Goal: Obtain resource: Obtain resource

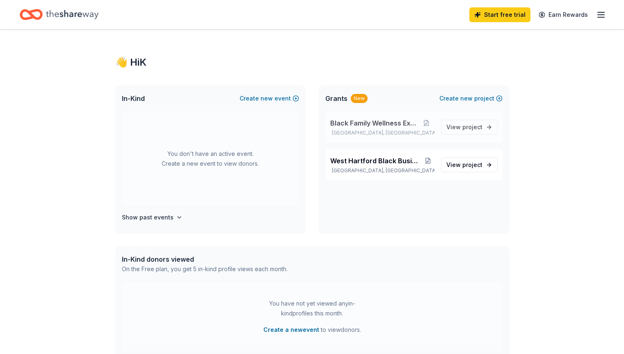
click at [402, 125] on span "Black Family Wellness Expo" at bounding box center [374, 123] width 88 height 10
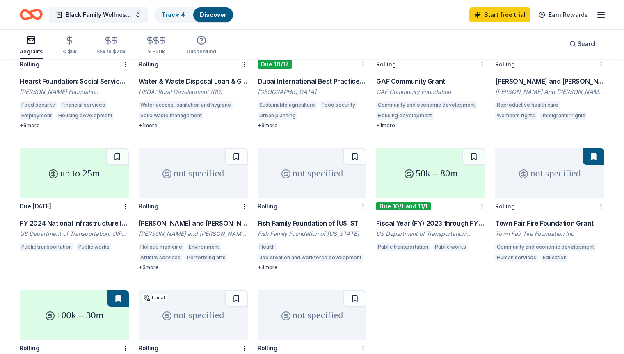
scroll to position [278, 0]
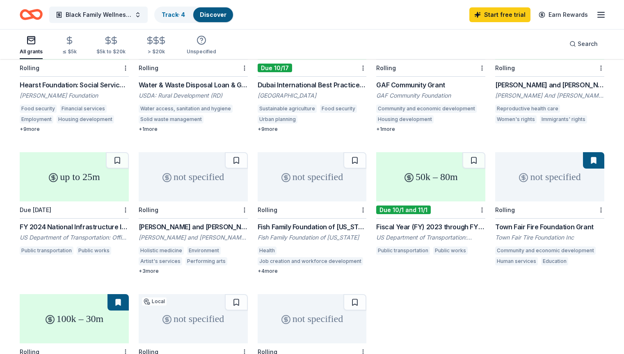
click at [533, 222] on div "Town Fair Fire Foundation Grant" at bounding box center [549, 227] width 109 height 10
click at [34, 18] on icon "Home" at bounding box center [27, 14] width 13 height 8
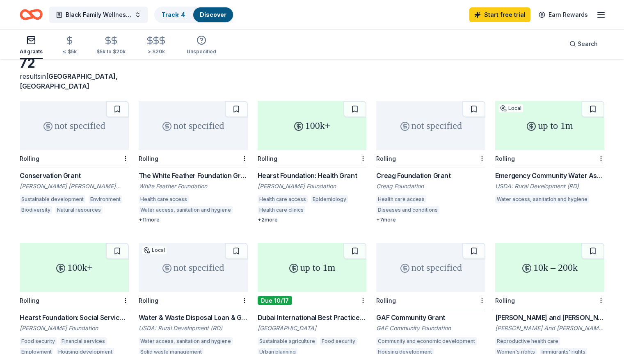
scroll to position [27, 0]
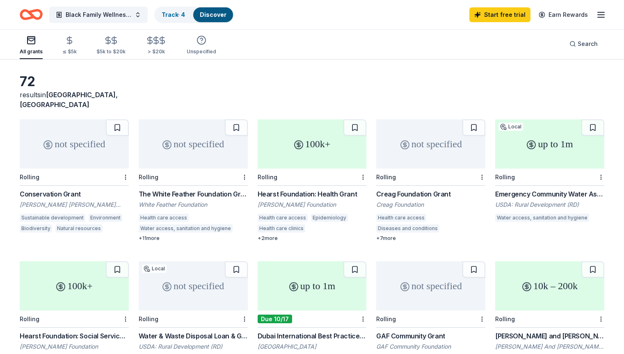
click at [214, 189] on div "The White Feather Foundation Grant" at bounding box center [193, 194] width 109 height 10
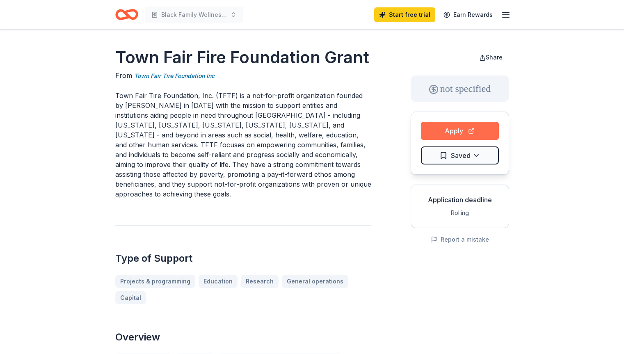
click at [444, 133] on button "Apply" at bounding box center [460, 131] width 78 height 18
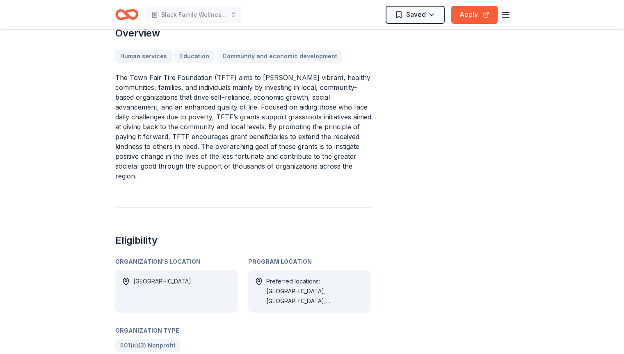
scroll to position [305, 0]
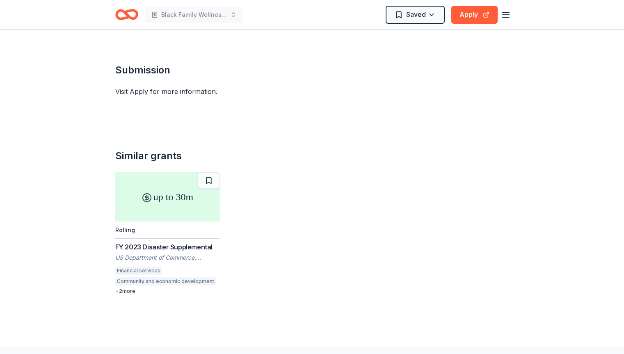
scroll to position [580, 0]
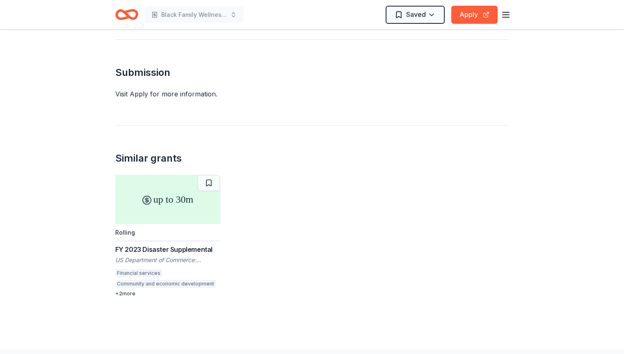
click at [184, 244] on div "FY 2023 Disaster Supplemental" at bounding box center [167, 249] width 105 height 10
